Goal: Information Seeking & Learning: Learn about a topic

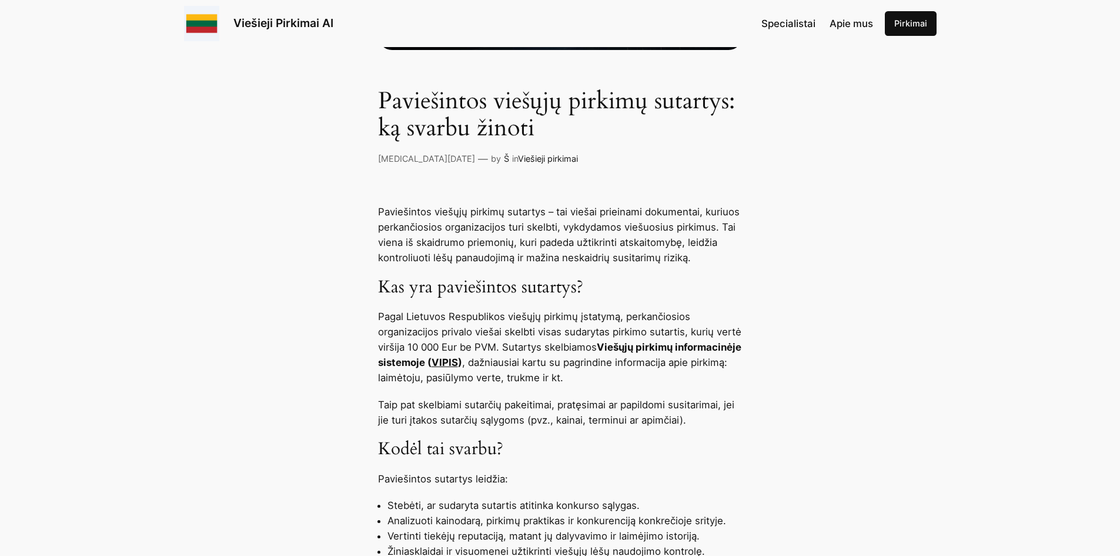
scroll to position [353, 0]
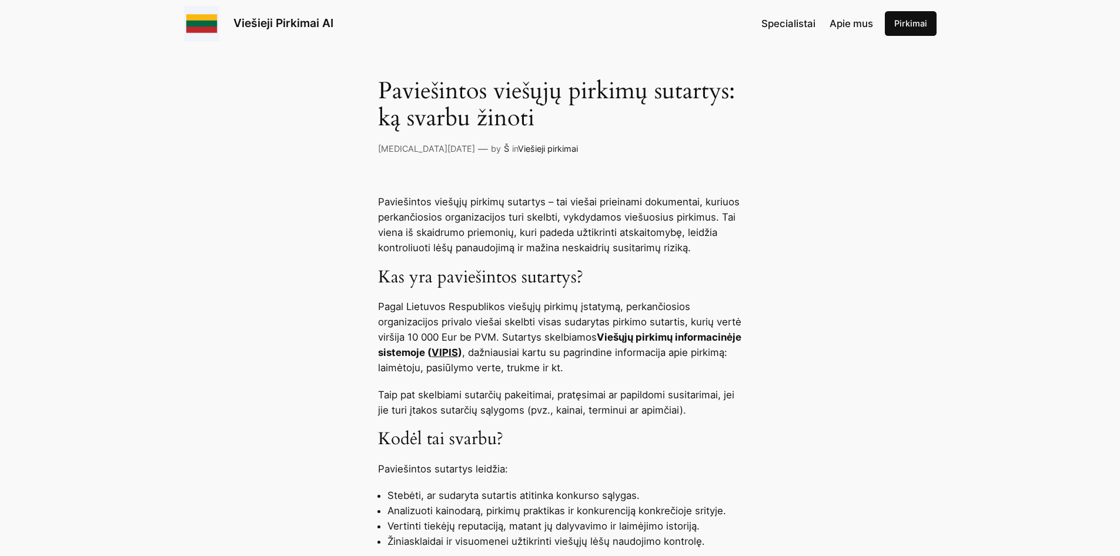
click at [458, 348] on link "VIPIS" at bounding box center [445, 352] width 26 height 12
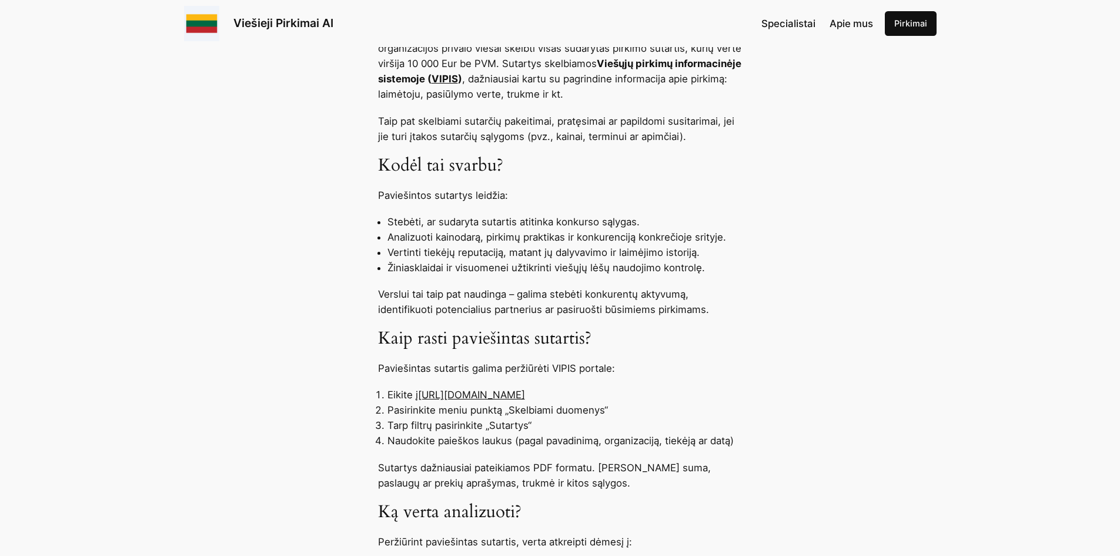
scroll to position [647, 0]
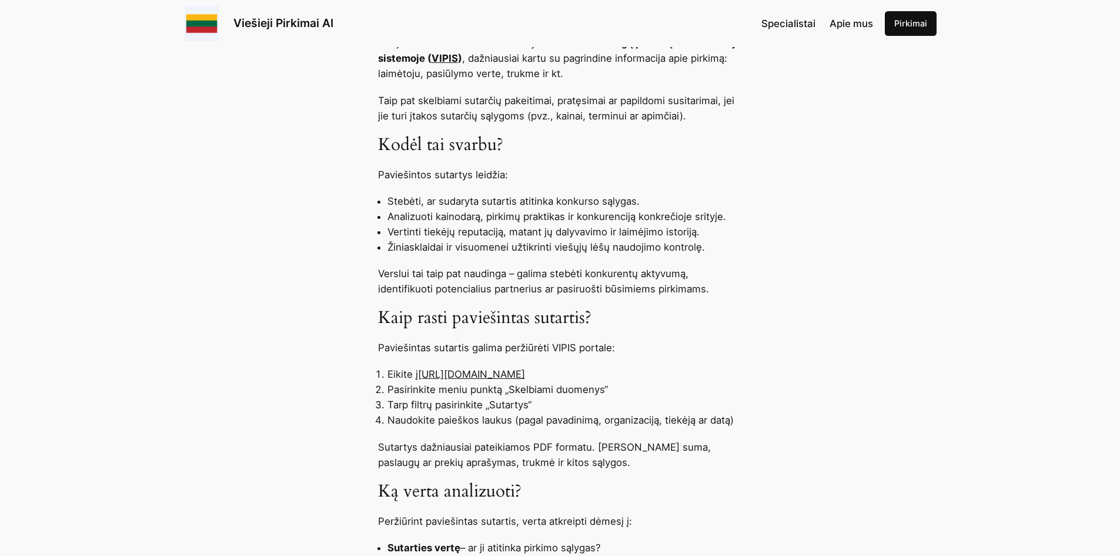
click at [457, 374] on link "https://pirkimai.eviesiejipirkimai.lt" at bounding box center [471, 374] width 107 height 12
click at [467, 371] on link "https://pirkimai.eviesiejipirkimai.lt" at bounding box center [471, 374] width 107 height 12
click at [468, 371] on link "https://pirkimai.eviesiejipirkimai.lt" at bounding box center [471, 374] width 107 height 12
drag, startPoint x: 468, startPoint y: 372, endPoint x: 485, endPoint y: 373, distance: 17.1
click at [473, 372] on link "https://pirkimai.eviesiejipirkimai.lt" at bounding box center [471, 374] width 107 height 12
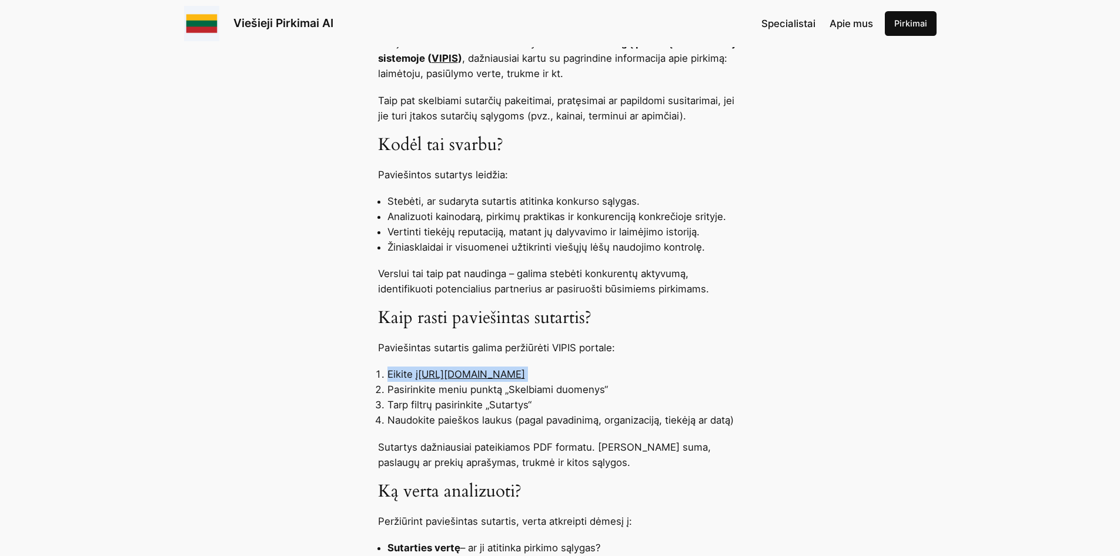
click at [499, 375] on link "https://pirkimai.eviesiejipirkimai.lt" at bounding box center [471, 374] width 107 height 12
click at [788, 375] on div "Paviešintos viešųjų pirkimų sutartys – tai viešai prieinami dokumentai, kuriuos…" at bounding box center [560, 407] width 1120 height 1015
click at [113, 308] on div "Paviešintos viešųjų pirkimų sutartys – tai viešai prieinami dokumentai, kuriuos…" at bounding box center [560, 407] width 1120 height 1015
click at [114, 309] on div "Paviešintos viešųjų pirkimų sutartys – tai viešai prieinami dokumentai, kuriuos…" at bounding box center [560, 407] width 1120 height 1015
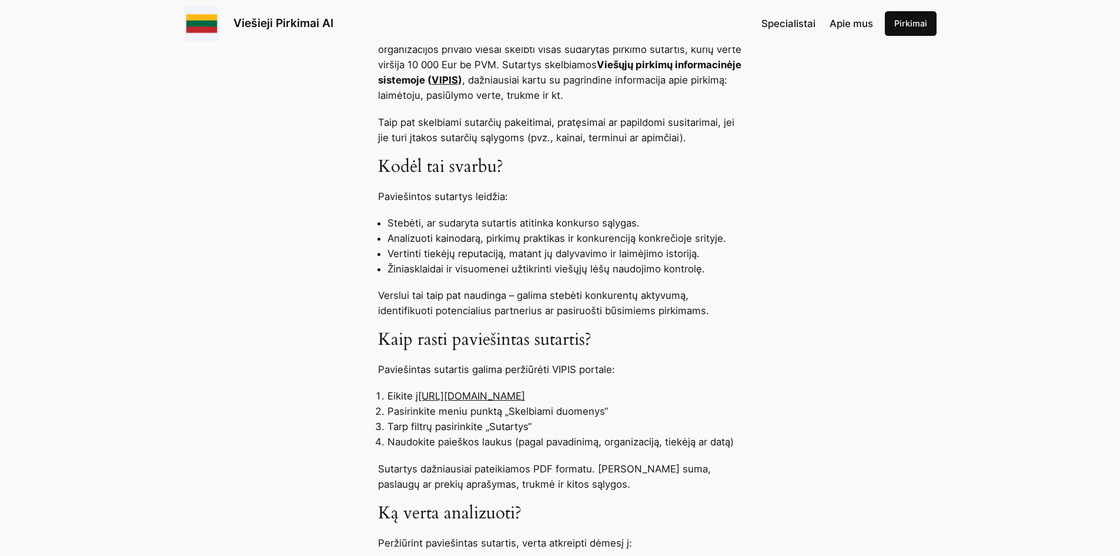
scroll to position [588, 0]
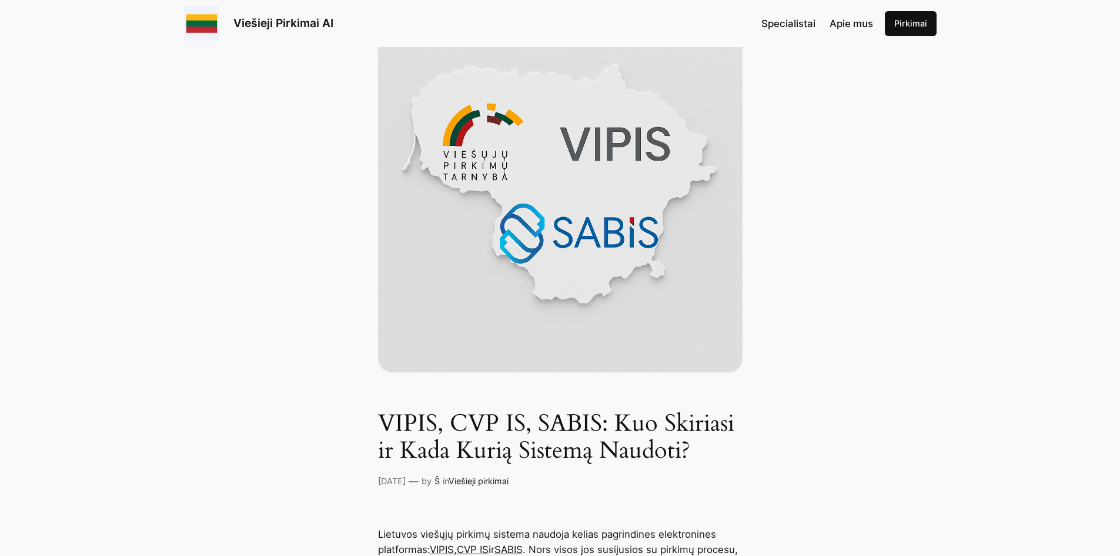
scroll to position [235, 0]
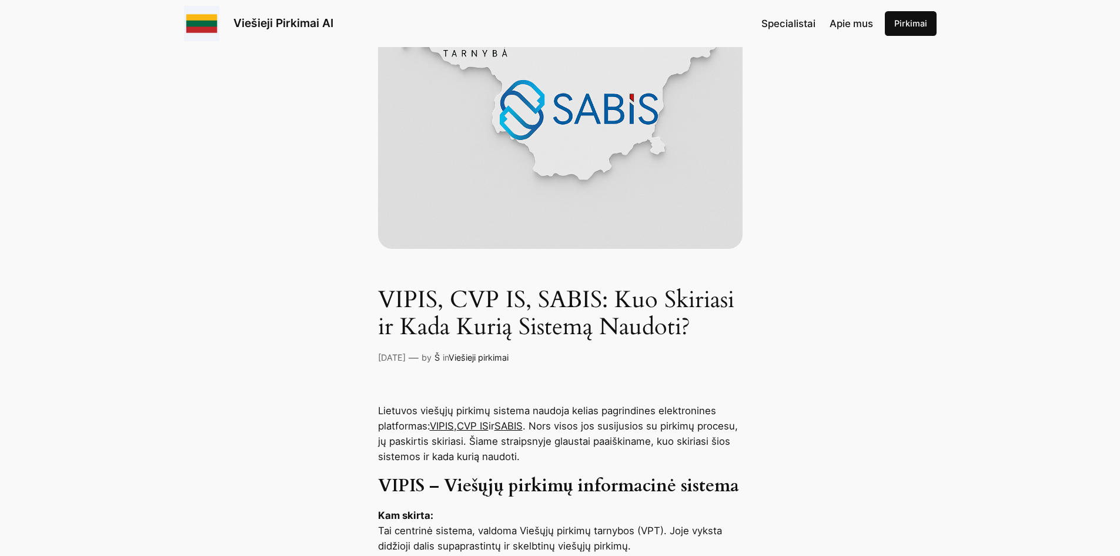
click at [267, 22] on link "Viešieji Pirkimai AI" at bounding box center [283, 23] width 100 height 14
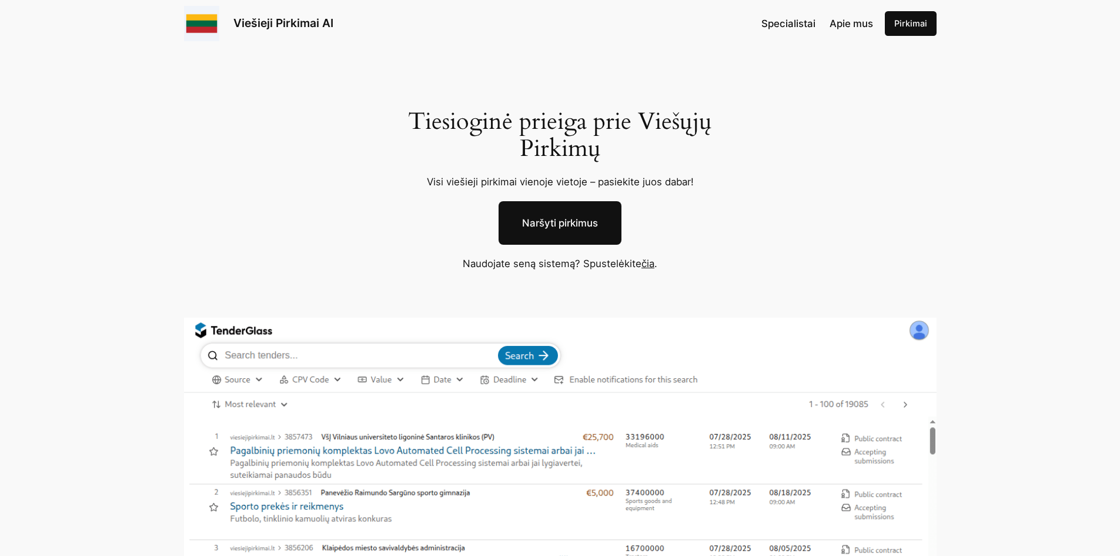
click at [913, 24] on link "Pirkimai" at bounding box center [911, 23] width 52 height 25
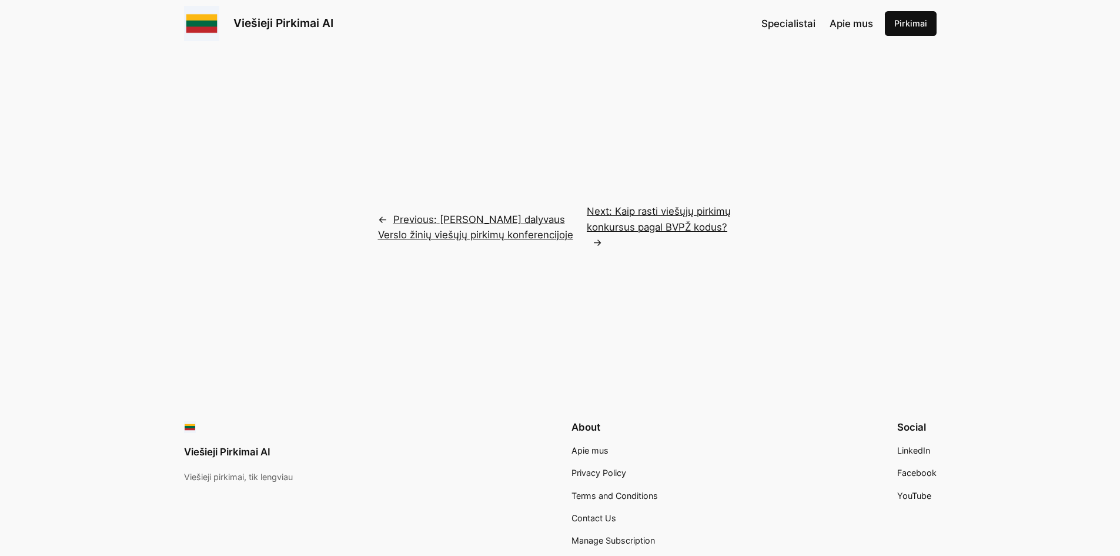
scroll to position [2466, 0]
